Goal: Find contact information: Find contact information

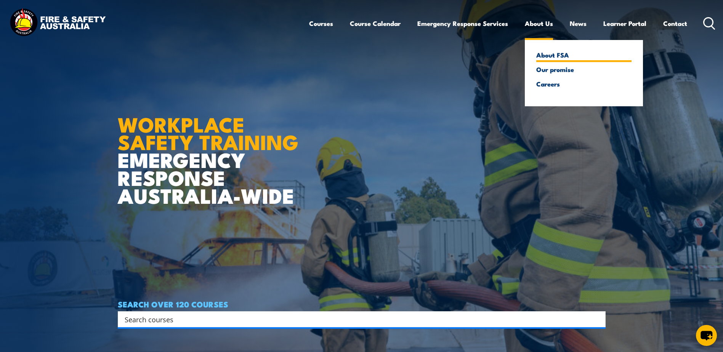
click at [546, 55] on link "About FSA" at bounding box center [583, 54] width 95 height 7
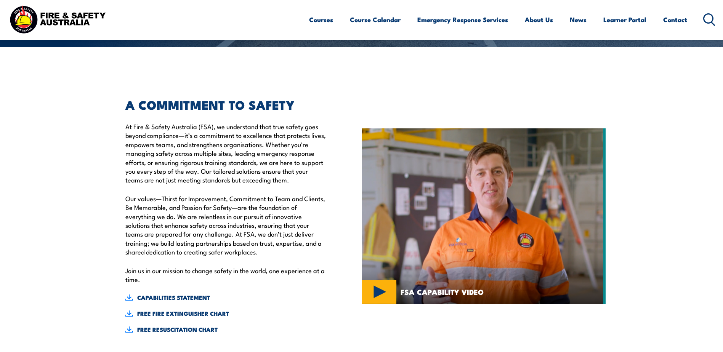
scroll to position [191, 0]
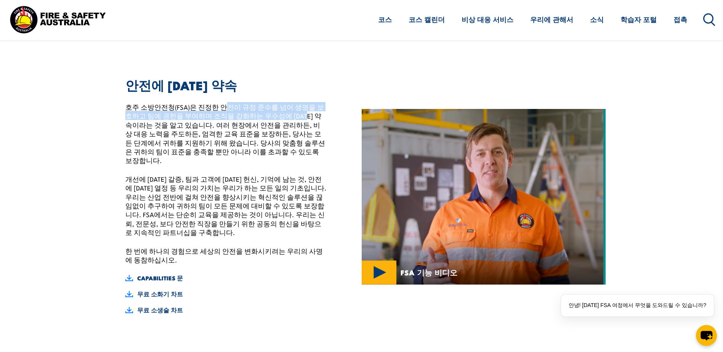
drag, startPoint x: 224, startPoint y: 108, endPoint x: 291, endPoint y: 120, distance: 68.1
click at [291, 120] on p "호주 소방안전청(FSA)은 진정한 안전이 규정 준수를 넘어 생명을 보호하고 팀에 권한을 부여하며 조직을 강화하는 우수성에 대한 약속이라는 것을…" at bounding box center [225, 134] width 201 height 63
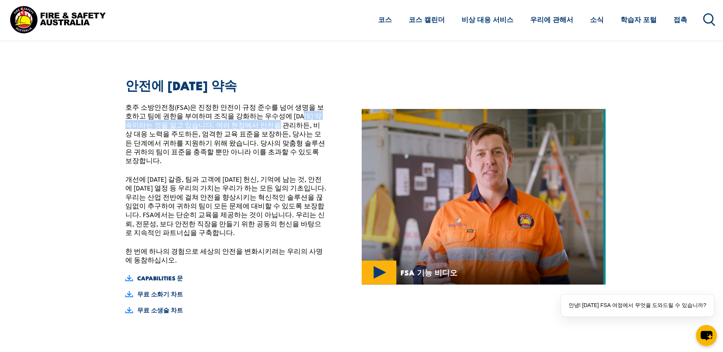
drag, startPoint x: 287, startPoint y: 117, endPoint x: 260, endPoint y: 121, distance: 27.3
click at [260, 121] on p "호주 소방안전청(FSA)은 진정한 안전이 규정 준수를 넘어 생명을 보호하고 팀에 권한을 부여하며 조직을 강화하는 우수성에 대한 약속이라는 것을…" at bounding box center [225, 134] width 201 height 63
drag, startPoint x: 260, startPoint y: 121, endPoint x: 155, endPoint y: 139, distance: 106.8
click at [155, 139] on p "호주 소방안전청(FSA)은 진정한 안전이 규정 준수를 넘어 생명을 보호하고 팀에 권한을 부여하며 조직을 강화하는 우수성에 대한 약속이라는 것을…" at bounding box center [225, 134] width 201 height 63
drag, startPoint x: 151, startPoint y: 137, endPoint x: 260, endPoint y: 136, distance: 109.0
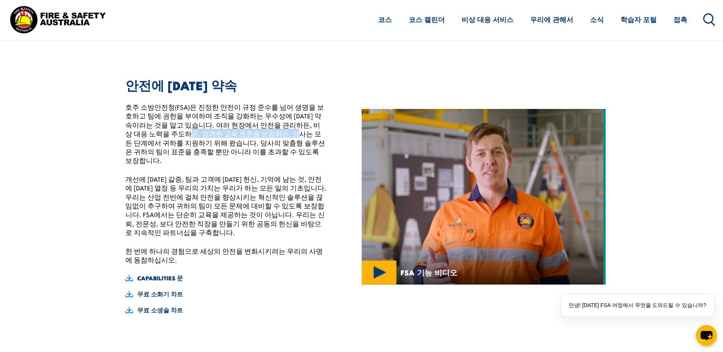
click at [260, 136] on p "호주 소방안전청(FSA)은 진정한 안전이 규정 준수를 넘어 생명을 보호하고 팀에 권한을 부여하며 조직을 강화하는 우수성에 대한 약속이라는 것을…" at bounding box center [225, 134] width 201 height 63
drag, startPoint x: 260, startPoint y: 136, endPoint x: 271, endPoint y: 141, distance: 12.4
click at [271, 141] on p "호주 소방안전청(FSA)은 진정한 안전이 규정 준수를 넘어 생명을 보호하고 팀에 권한을 부여하며 조직을 강화하는 우수성에 대한 약속이라는 것을…" at bounding box center [225, 134] width 201 height 63
drag, startPoint x: 193, startPoint y: 152, endPoint x: 205, endPoint y: 151, distance: 13.0
click at [205, 151] on div "안전에 대한 약속 호주 소방안전청(FSA)은 진정한 안전이 규정 준수를 넘어 생명을 보호하고 팀에 권한을 부여하며 조직을 강화하는 우수성에 대…" at bounding box center [222, 197] width 209 height 235
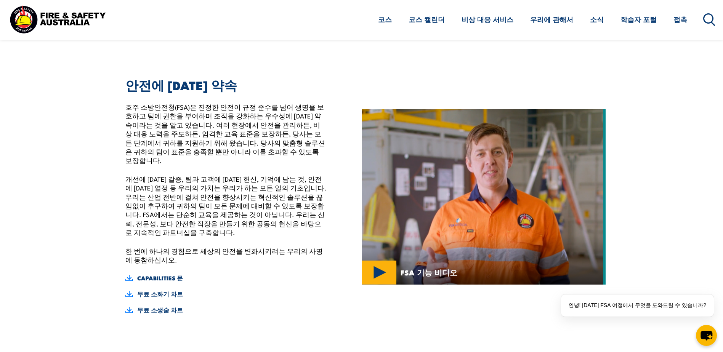
drag, startPoint x: 205, startPoint y: 151, endPoint x: 193, endPoint y: 164, distance: 18.3
click at [193, 164] on div "안전에 대한 약속 호주 소방안전청(FSA)은 진정한 안전이 규정 준수를 넘어 생명을 보호하고 팀에 권한을 부여하며 조직을 강화하는 우수성에 대…" at bounding box center [222, 197] width 209 height 235
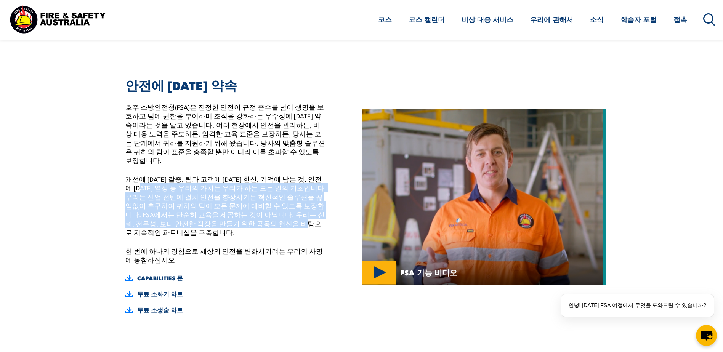
drag, startPoint x: 167, startPoint y: 174, endPoint x: 292, endPoint y: 224, distance: 134.9
click at [292, 224] on p "개선에 대한 갈증, 팀과 고객에 대한 헌신, 기억에 남는 것, 안전에 대한 열정 등 우리의 가치는 우리가 하는 모든 일의 기초입니다. 우리는 …" at bounding box center [225, 206] width 201 height 63
click at [290, 227] on p "개선에 대한 갈증, 팀과 고객에 대한 헌신, 기억에 남는 것, 안전에 대한 열정 등 우리의 가치는 우리가 하는 모든 일의 기초입니다. 우리는 …" at bounding box center [225, 206] width 201 height 63
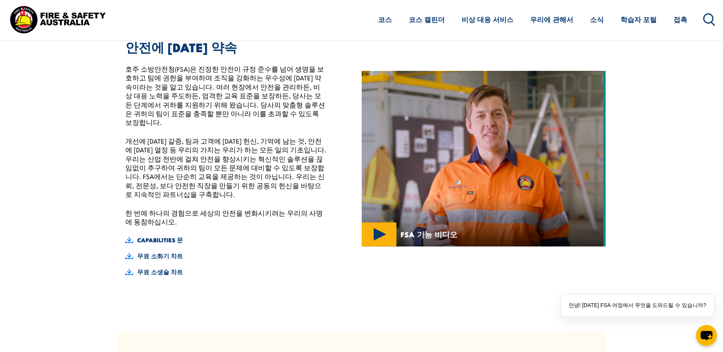
scroll to position [496, 0]
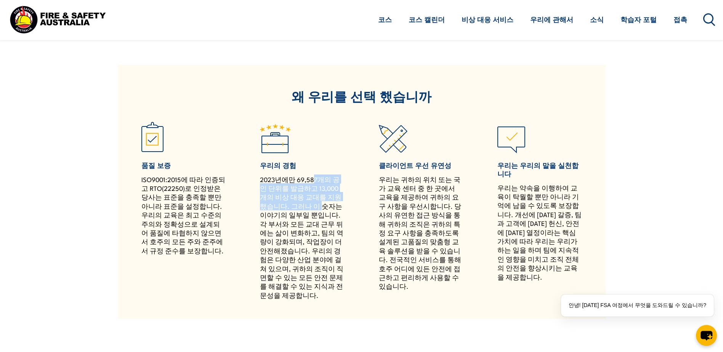
drag, startPoint x: 311, startPoint y: 170, endPoint x: 301, endPoint y: 197, distance: 28.0
click at [301, 197] on p "2023년에만 69,587개의 공인 단위를 발급하고 13,000개의 비상 대응 교대를 지원했습니다. 그러나 이 숫자는 이야기의 일부일 뿐입니다…" at bounding box center [302, 237] width 84 height 125
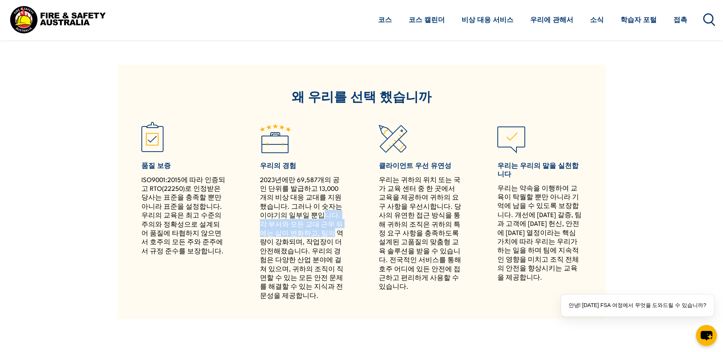
drag, startPoint x: 298, startPoint y: 204, endPoint x: 300, endPoint y: 225, distance: 20.2
click at [300, 225] on p "2023년에만 69,587개의 공인 단위를 발급하고 13,000개의 비상 대응 교대를 지원했습니다. 그러나 이 숫자는 이야기의 일부일 뿐입니다…" at bounding box center [302, 237] width 84 height 125
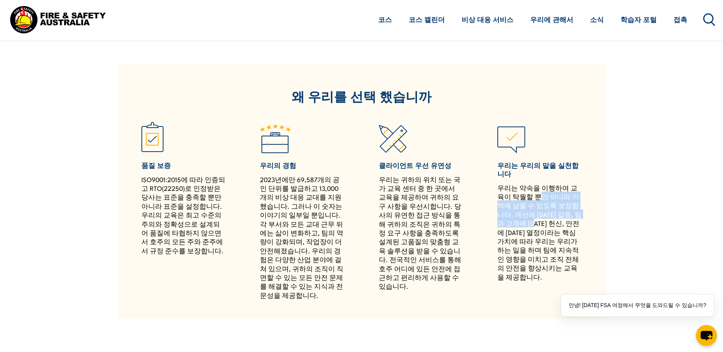
drag, startPoint x: 533, startPoint y: 189, endPoint x: 534, endPoint y: 224, distance: 35.5
click at [534, 224] on p "우리는 약속을 이행하여 교육이 탁월할 뿐만 아니라 기억에 남을 수 있도록 보장합니다. 개선에 대한 갈증, 팀과 고객에 대한 헌신, 안전에 대한…" at bounding box center [539, 232] width 84 height 98
click at [534, 225] on p "우리는 약속을 이행하여 교육이 탁월할 뿐만 아니라 기억에 남을 수 있도록 보장합니다. 개선에 대한 갈증, 팀과 고객에 대한 헌신, 안전에 대한…" at bounding box center [539, 232] width 84 height 98
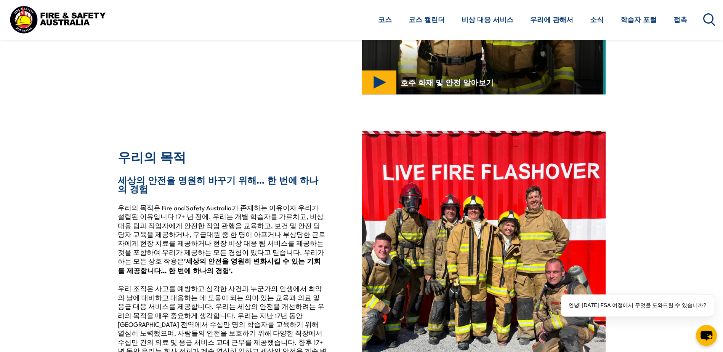
scroll to position [1372, 0]
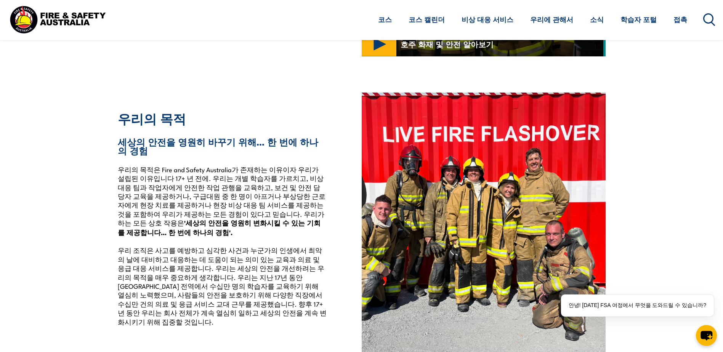
click at [35, 199] on section "우리의 목적 세상의 안전을 영원히 바꾸기 위해... 한 번에 하나의 경험 우리의 목적은 Fire and Safety Australia가 존재하…" at bounding box center [361, 224] width 723 height 262
click at [644, 168] on section "우리의 목적 세상의 안전을 영원히 바꾸기 위해... 한 번에 하나의 경험 우리의 목적은 Fire and Safety Australia가 존재하…" at bounding box center [361, 224] width 723 height 262
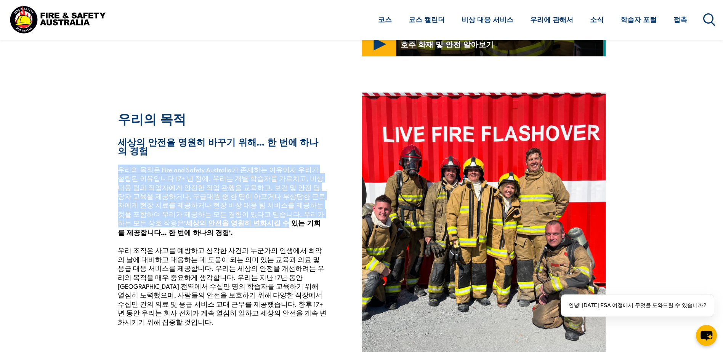
drag, startPoint x: 149, startPoint y: 167, endPoint x: 207, endPoint y: 204, distance: 68.5
click at [207, 204] on p "우리의 목적은 Fire and Safety Australia가 존재하는 이유이자 우리가 설립된 이유입니다 17+ 년 전에. 우리는 개별 학습자…" at bounding box center [222, 245] width 209 height 161
click at [207, 218] on strong "'세상의 안전을 영원히 변화시킬 수 있는 기회를 제공합니다... 한 번에 하나의 경험'." at bounding box center [219, 227] width 203 height 19
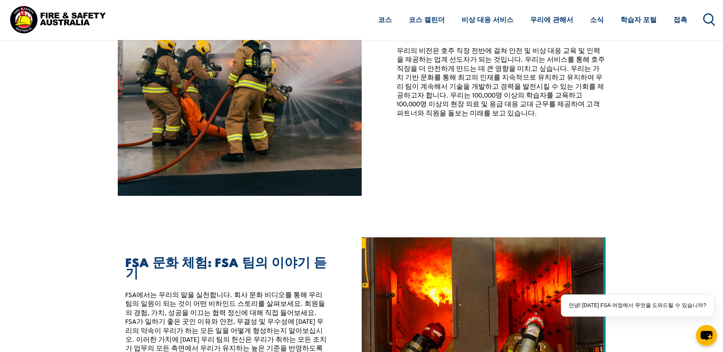
scroll to position [1868, 0]
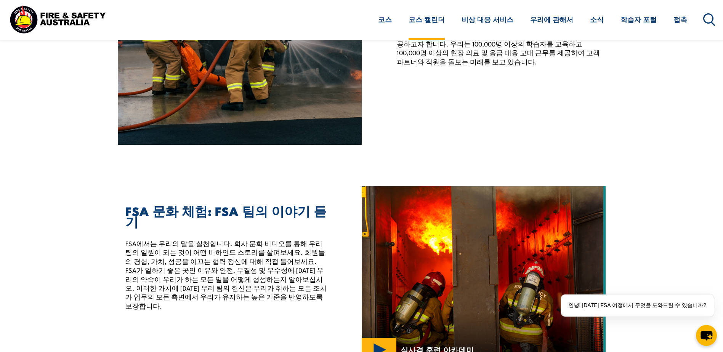
click at [445, 24] on link "코스 캘린더" at bounding box center [427, 20] width 36 height 20
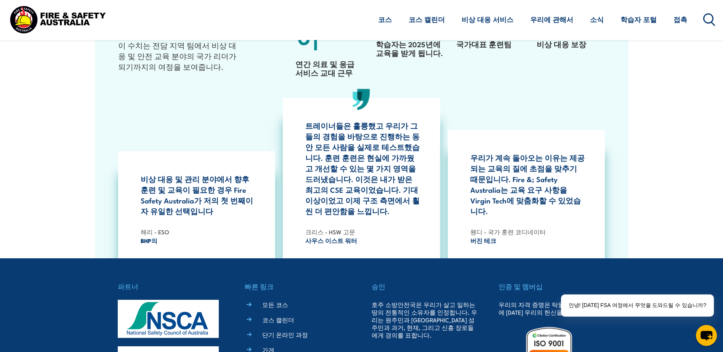
scroll to position [2173, 0]
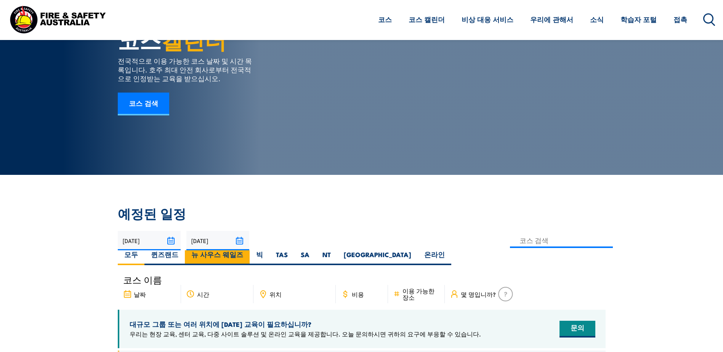
scroll to position [76, 0]
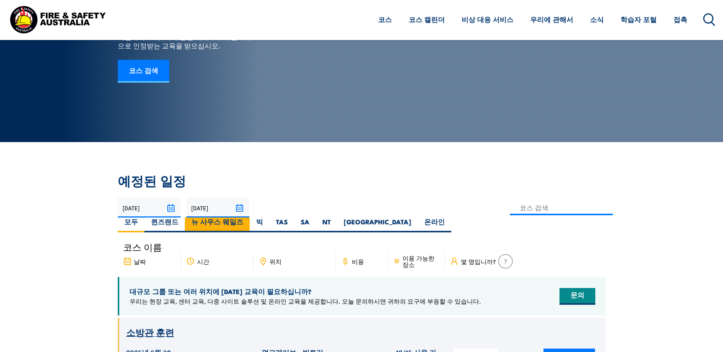
click at [200, 223] on font "뉴 사우스 웨일즈" at bounding box center [217, 222] width 52 height 10
click at [243, 223] on input "뉴 사우스 웨일즈" at bounding box center [245, 220] width 5 height 5
radio input "true"
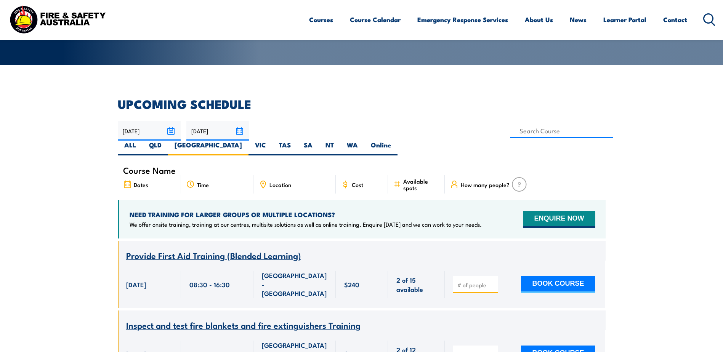
scroll to position [137, 0]
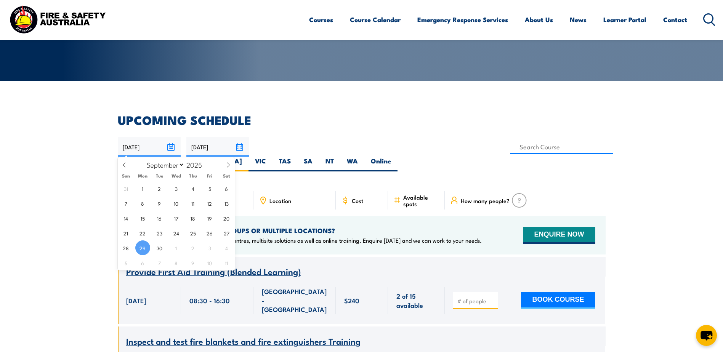
click at [163, 146] on input "29/09/2025" at bounding box center [149, 146] width 63 height 19
click at [227, 164] on icon at bounding box center [228, 164] width 5 height 5
select select "9"
click at [140, 233] on span "20" at bounding box center [142, 233] width 15 height 15
type input "20/10/2025"
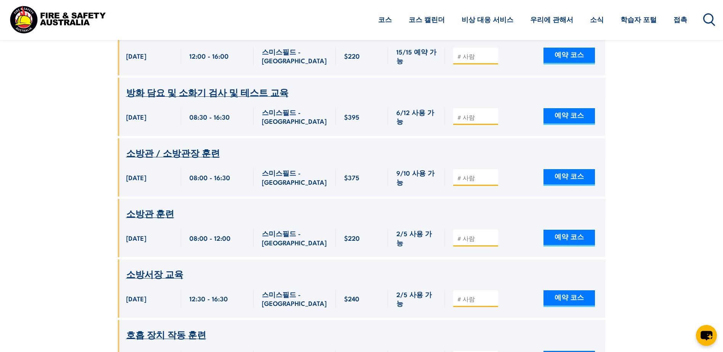
scroll to position [747, 0]
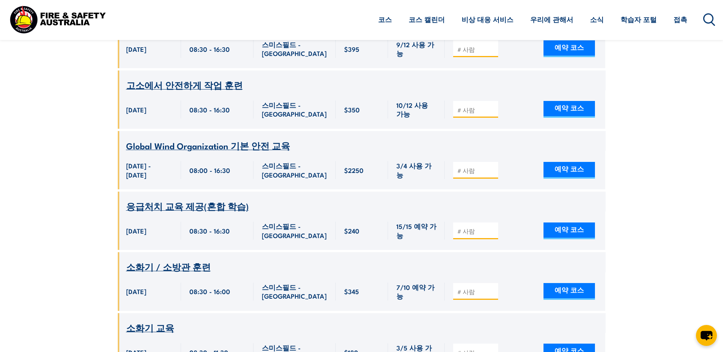
scroll to position [1090, 0]
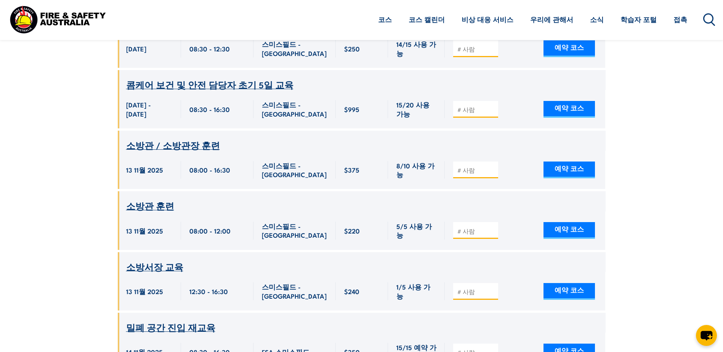
scroll to position [1738, 0]
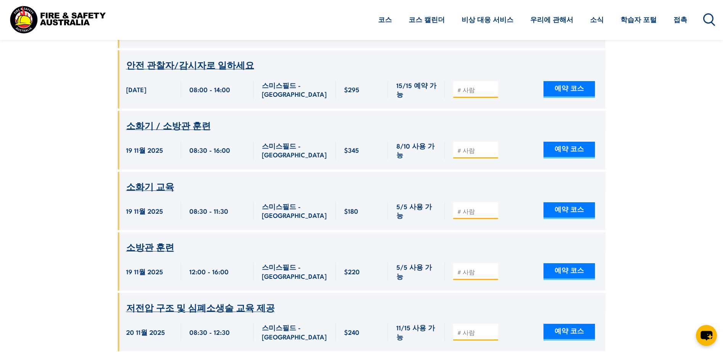
scroll to position [2234, 0]
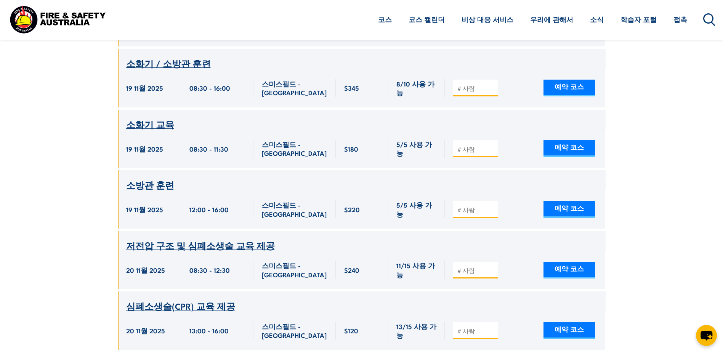
scroll to position [2196, 0]
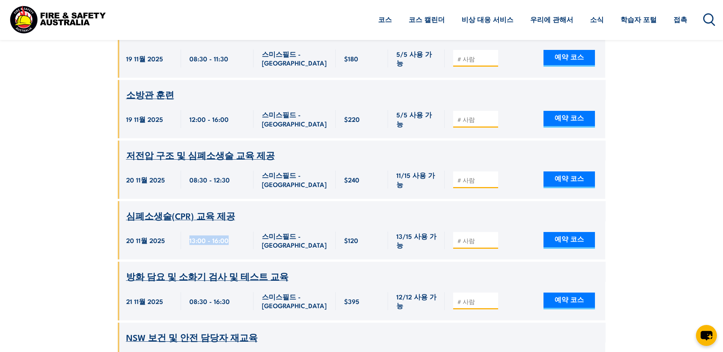
drag, startPoint x: 188, startPoint y: 233, endPoint x: 241, endPoint y: 234, distance: 52.6
click at [241, 234] on div "13:00 - 16:00" at bounding box center [217, 240] width 72 height 39
click at [241, 234] on div "13:00 - 16:00" at bounding box center [217, 241] width 56 height 18
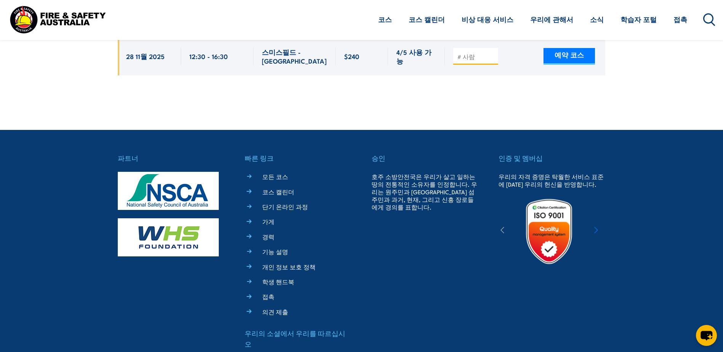
scroll to position [2952, 0]
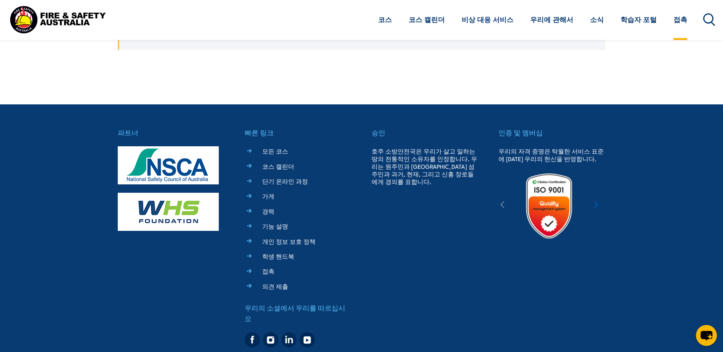
click at [682, 22] on link "접촉" at bounding box center [681, 20] width 14 height 20
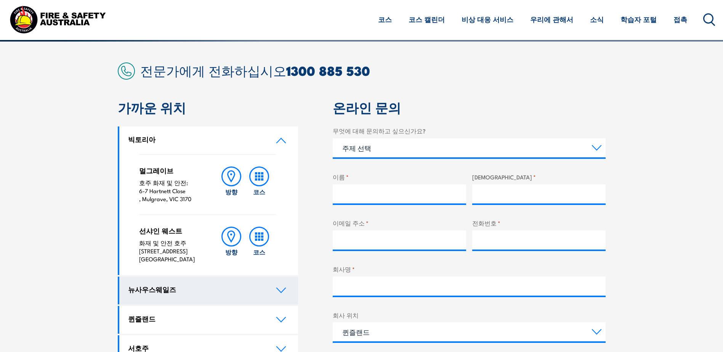
scroll to position [191, 0]
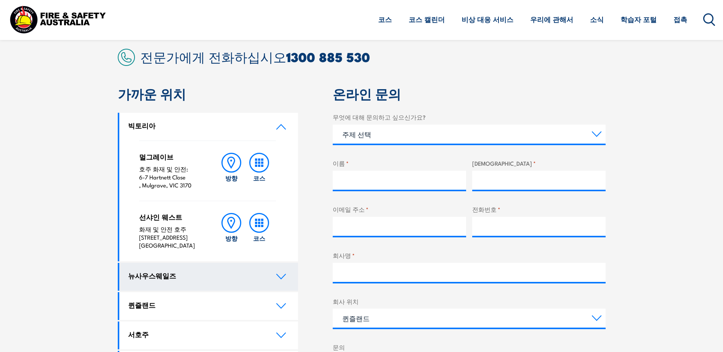
click at [191, 284] on link "뉴사우스웨일즈" at bounding box center [208, 277] width 179 height 28
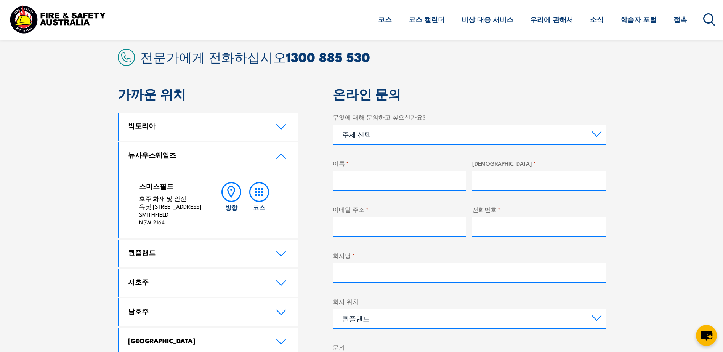
click at [138, 200] on div "스미스필드 호주 화재 및 안전 유닛 [STREET_ADDRESS] 방향 코스" at bounding box center [208, 204] width 179 height 68
drag, startPoint x: 614, startPoint y: 3, endPoint x: 241, endPoint y: 183, distance: 414.0
click at [255, 177] on div "스미스필드 호주 화재 및 안전 유닛 [STREET_ADDRESS] 방향 코스" at bounding box center [207, 204] width 137 height 68
click at [241, 183] on icon at bounding box center [231, 192] width 20 height 20
